Goal: Task Accomplishment & Management: Manage account settings

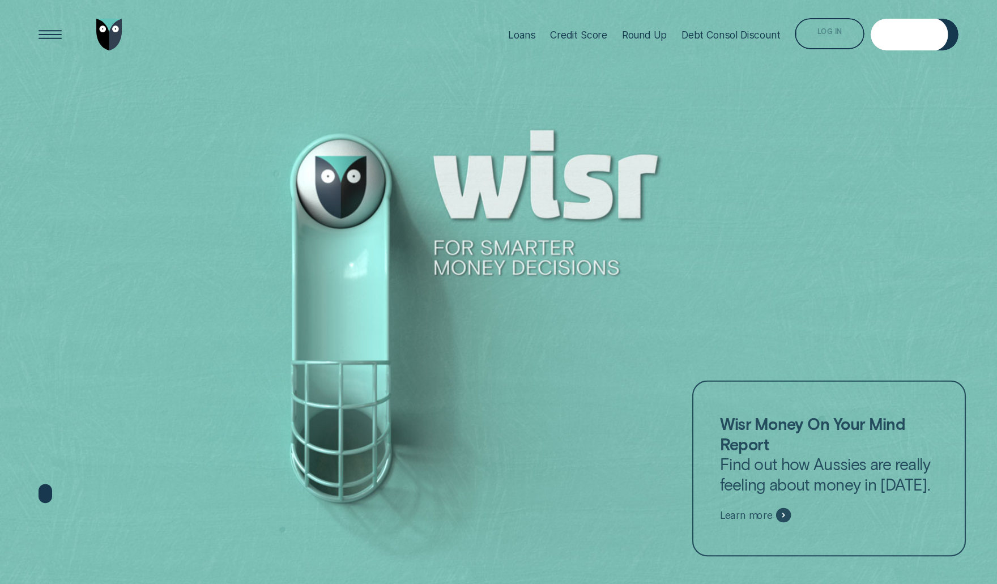
click at [838, 32] on div "Log in" at bounding box center [830, 35] width 25 height 6
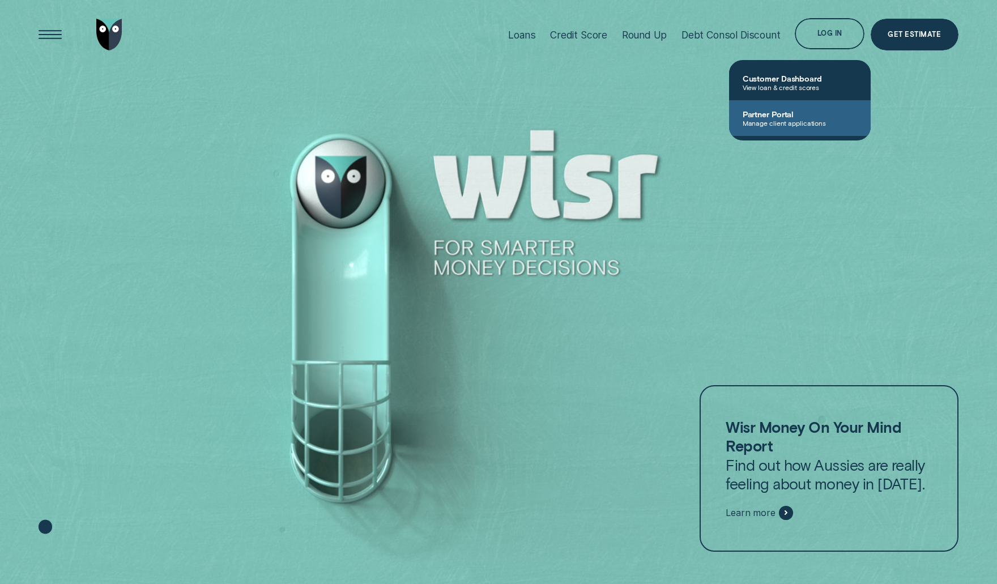
click at [794, 119] on span "Manage client applications" at bounding box center [800, 123] width 114 height 8
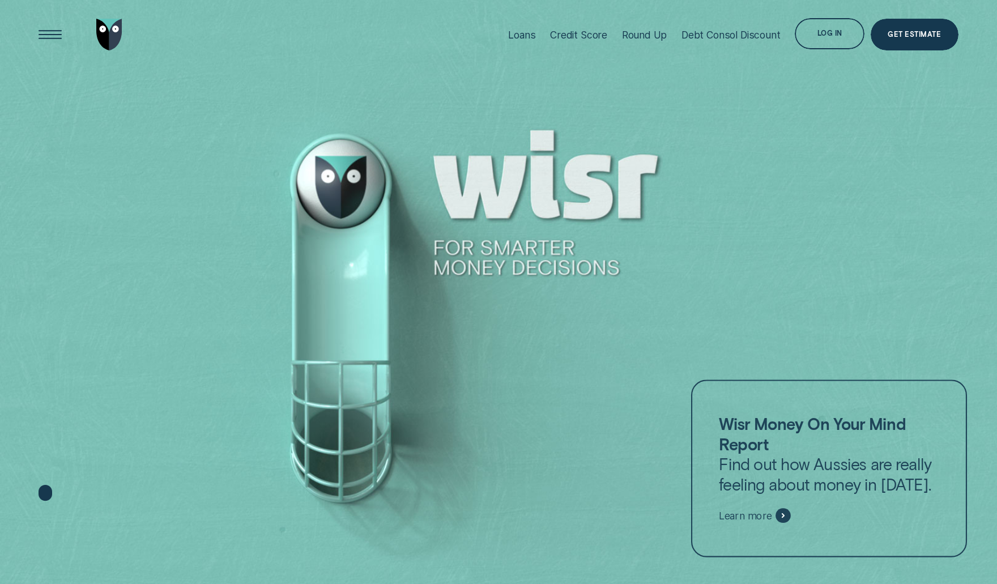
click at [813, 49] on div "Log in" at bounding box center [830, 33] width 70 height 31
click at [827, 37] on div "Log in" at bounding box center [830, 35] width 25 height 6
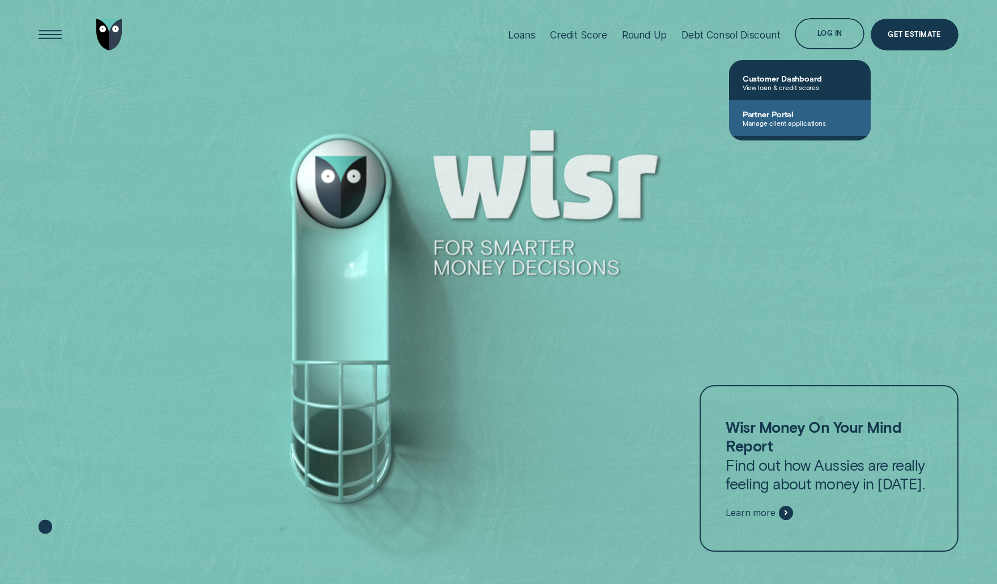
click at [781, 122] on span "Manage client applications" at bounding box center [800, 123] width 114 height 8
